Goal: Information Seeking & Learning: Learn about a topic

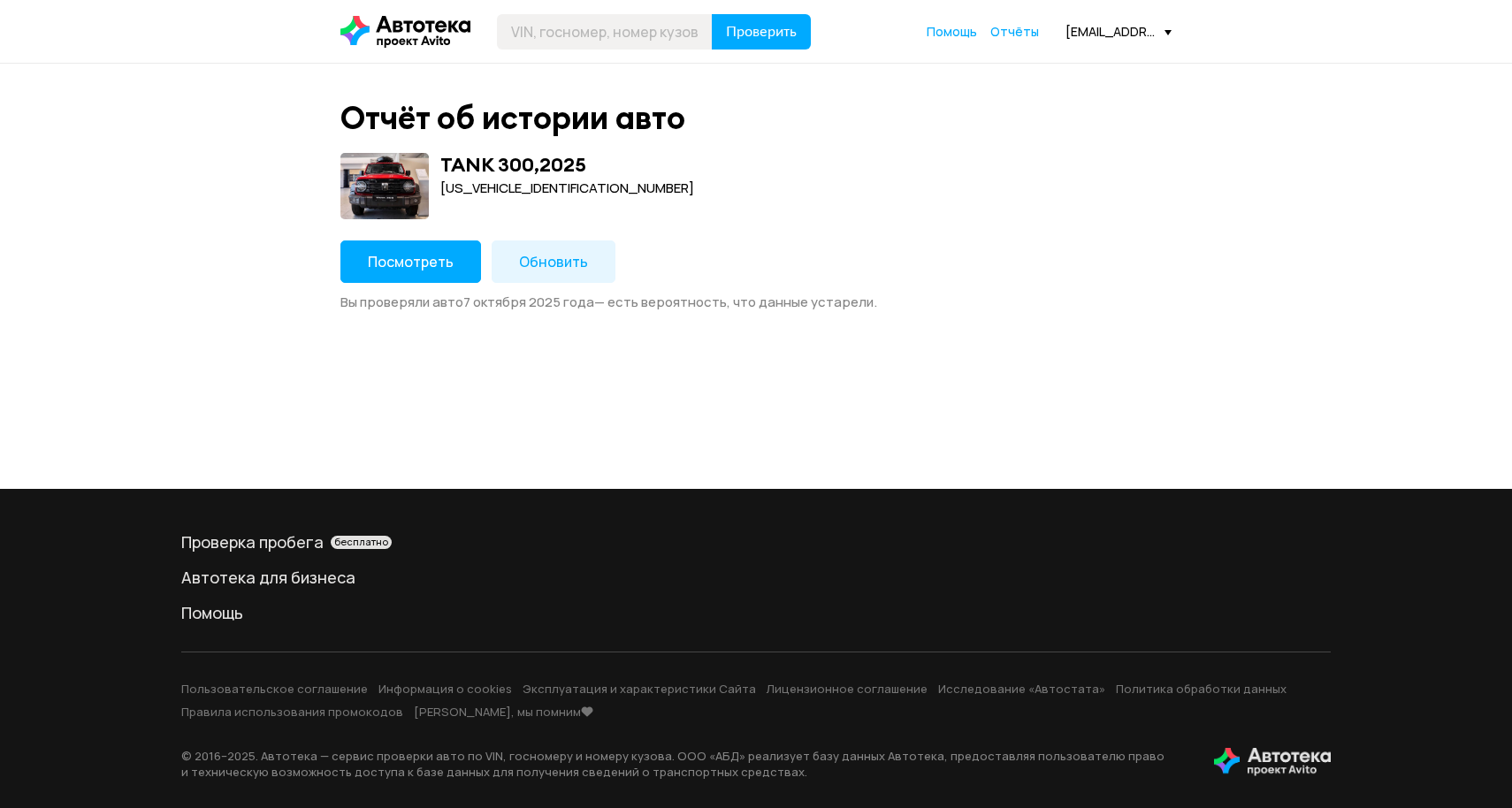
click at [414, 263] on span "Посмотреть" at bounding box center [411, 262] width 85 height 19
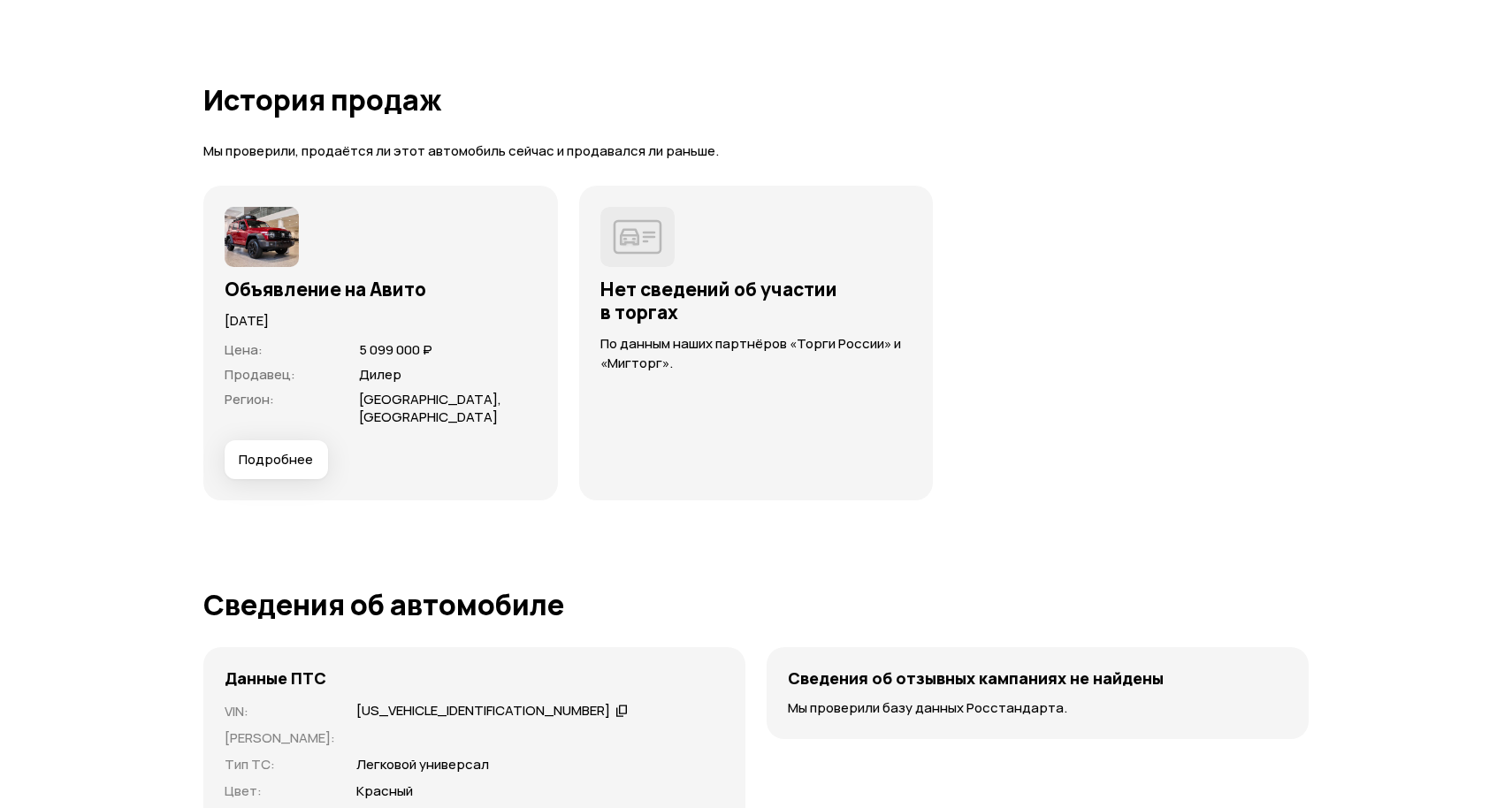
scroll to position [3809, 0]
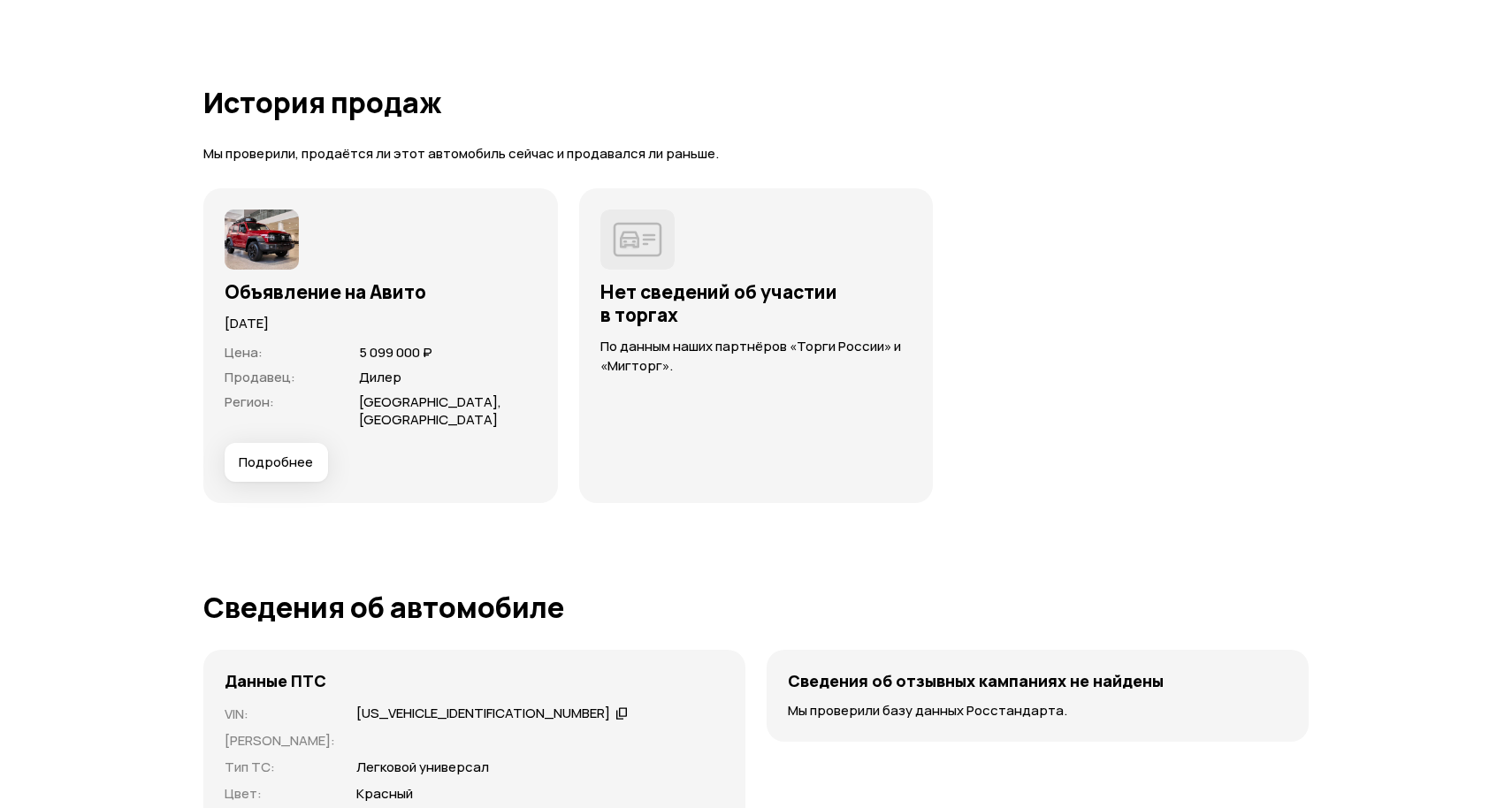
click at [293, 469] on span "Подробнее" at bounding box center [276, 462] width 74 height 18
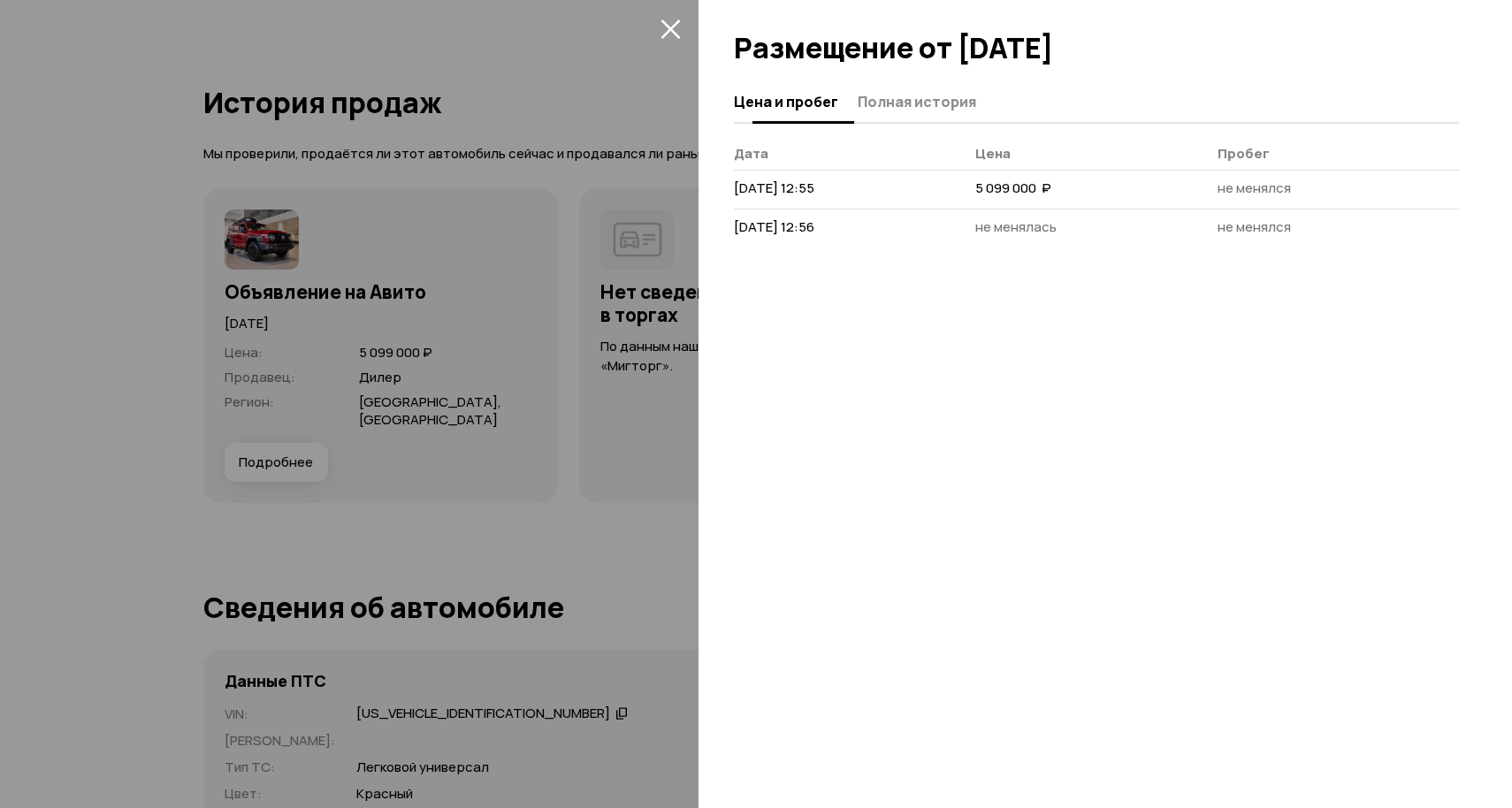
click at [950, 109] on span "Полная история" at bounding box center [917, 102] width 119 height 18
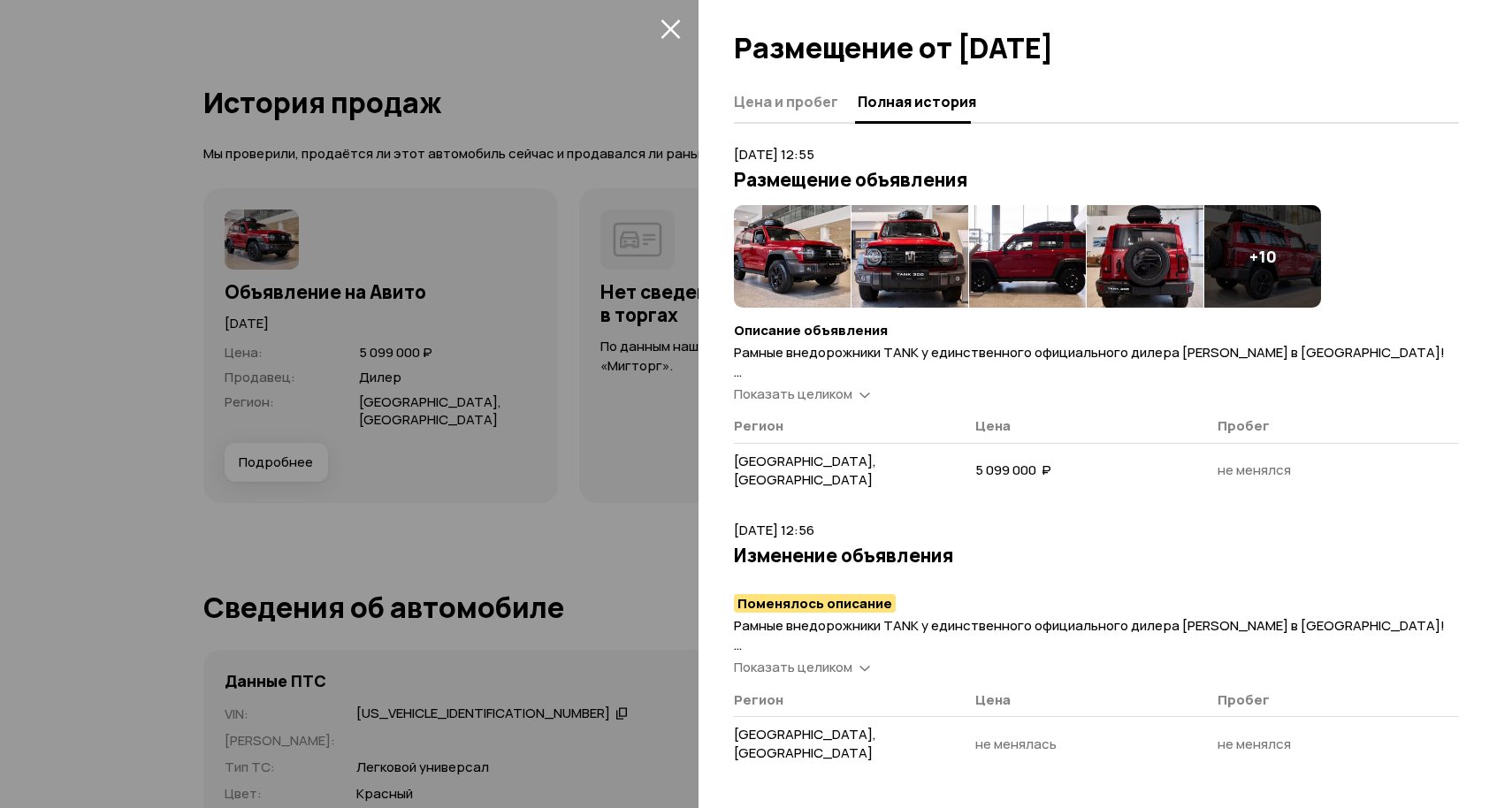
click at [851, 390] on span "Показать целиком" at bounding box center [793, 394] width 119 height 19
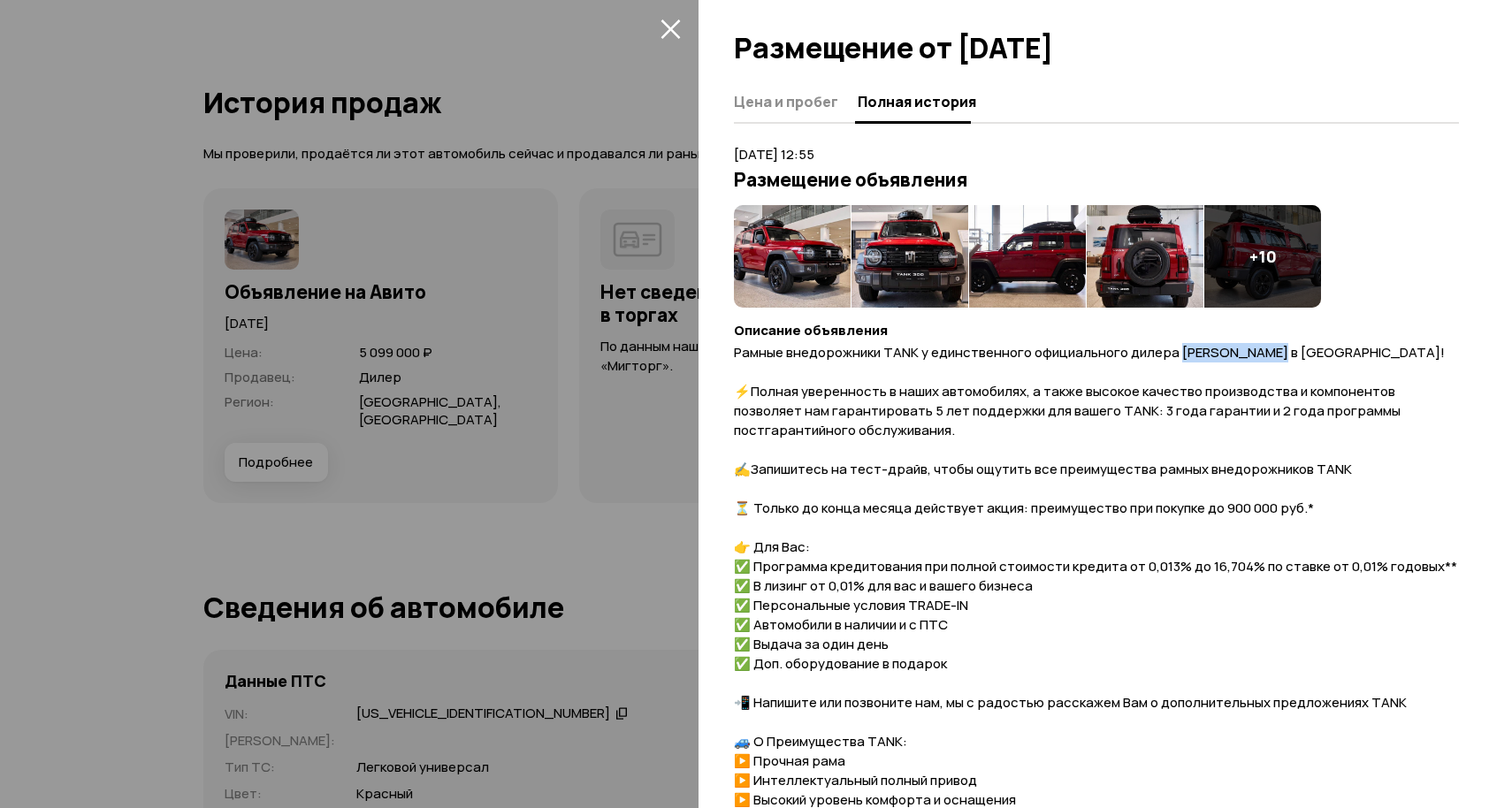
drag, startPoint x: 1182, startPoint y: 352, endPoint x: 1274, endPoint y: 348, distance: 92.1
drag, startPoint x: 1180, startPoint y: 354, endPoint x: 1275, endPoint y: 352, distance: 95.0
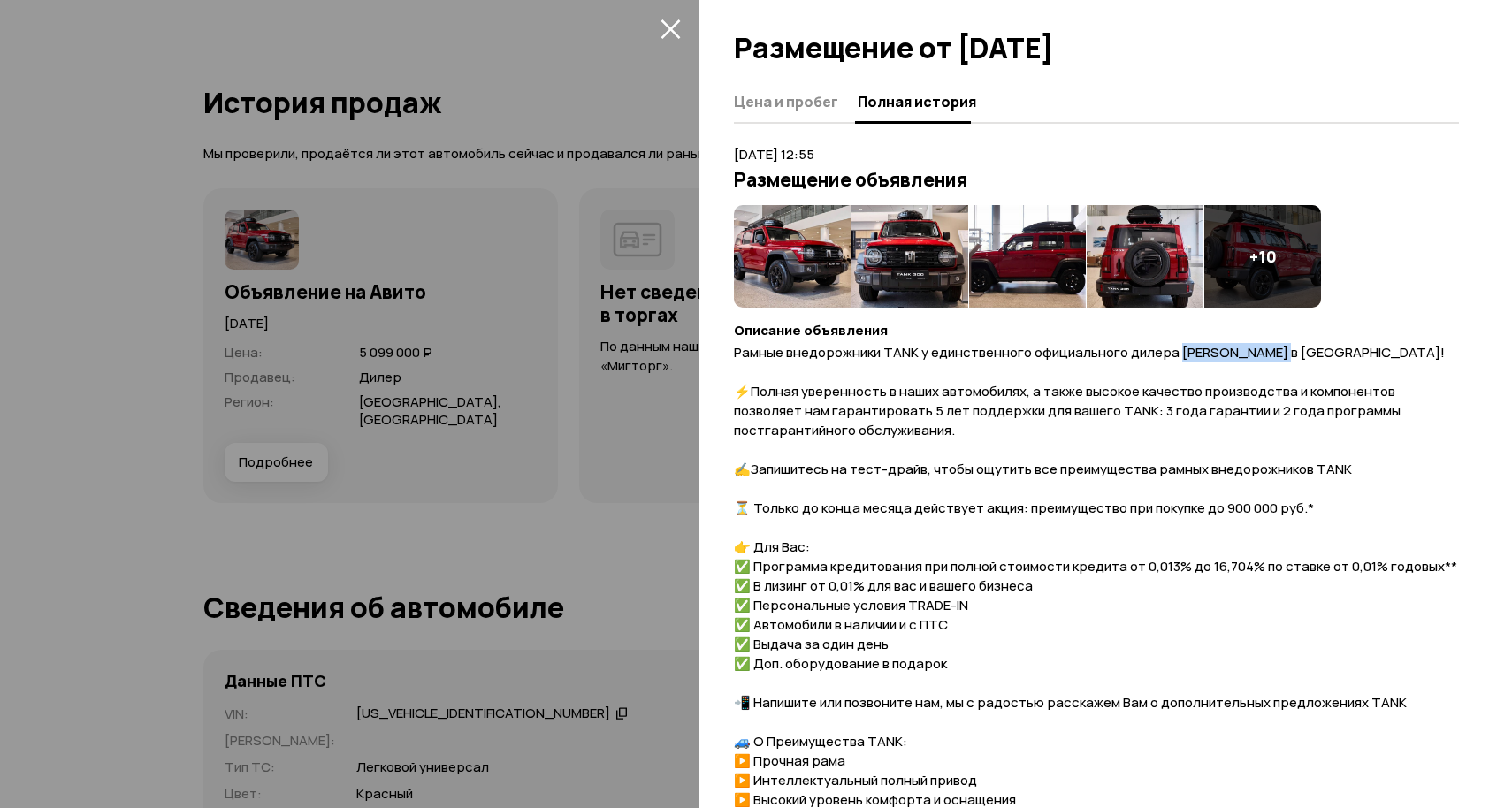
copy span "АГАТ в [GEOGRAPHIC_DATA]"
click at [668, 26] on icon "закрыть" at bounding box center [670, 28] width 19 height 19
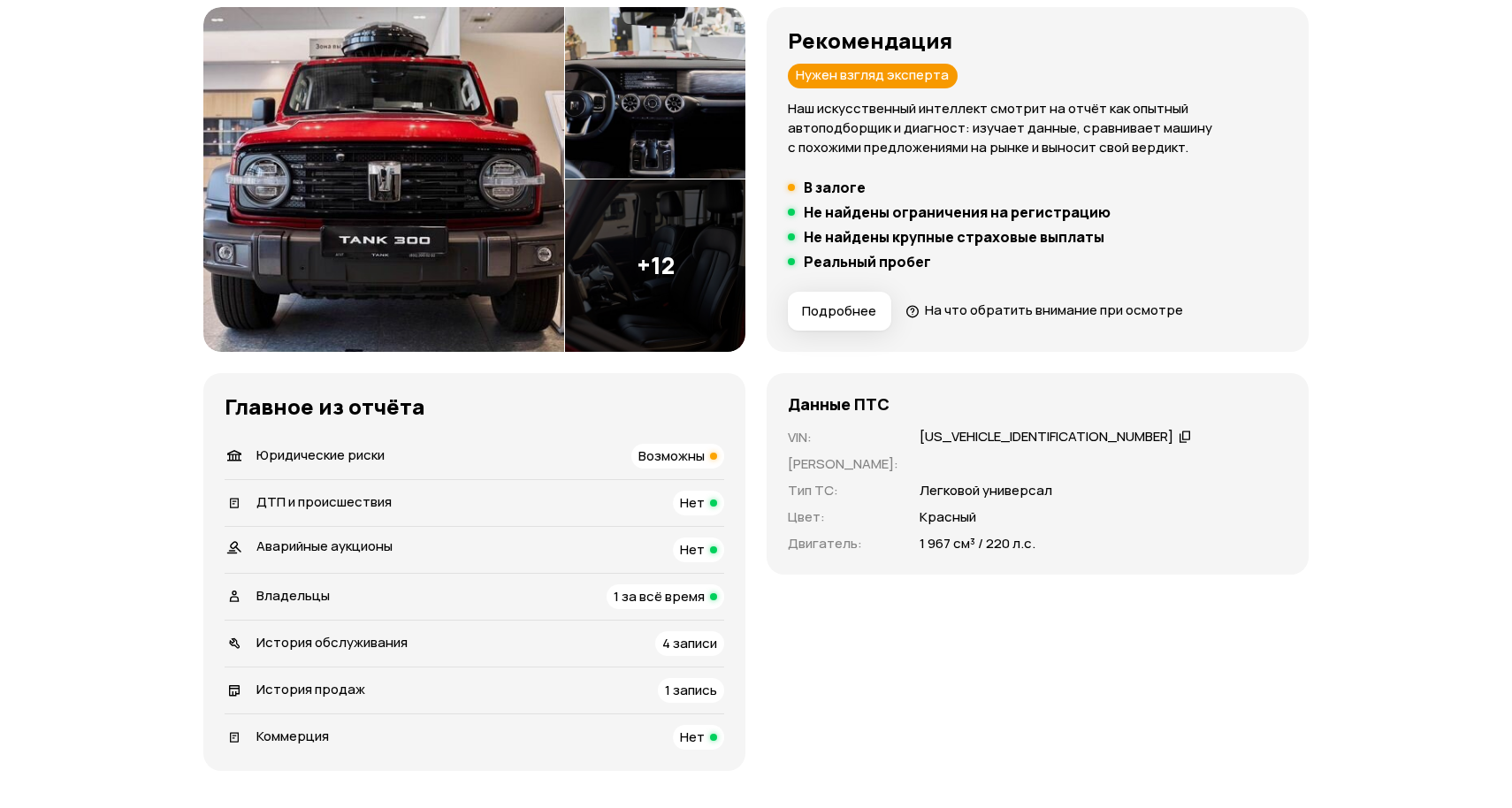
scroll to position [0, 0]
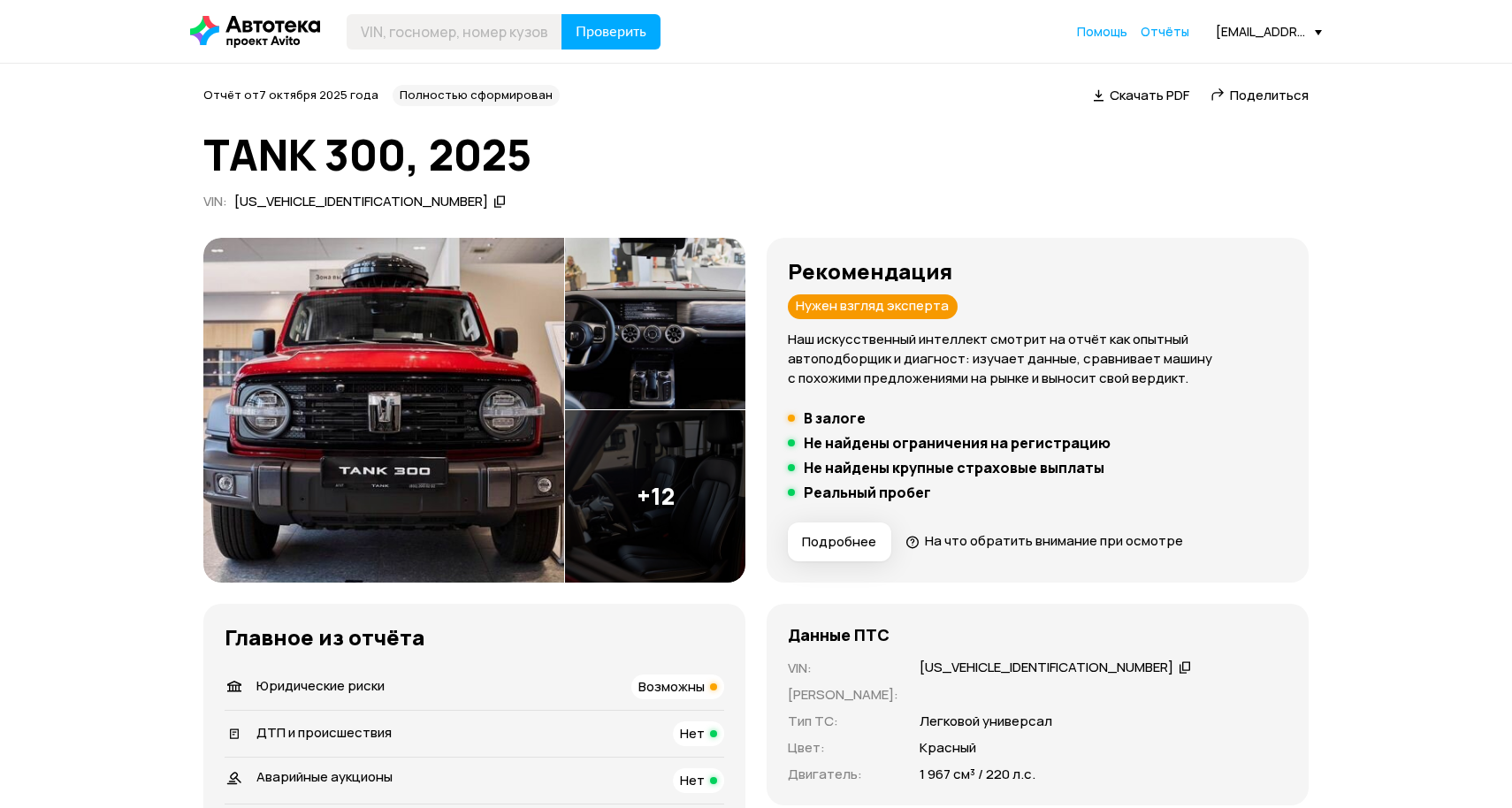
drag, startPoint x: 1247, startPoint y: 97, endPoint x: 1245, endPoint y: 181, distance: 84.0
click at [1247, 97] on span "Поделиться" at bounding box center [1269, 95] width 79 height 19
